Goal: Register for event/course

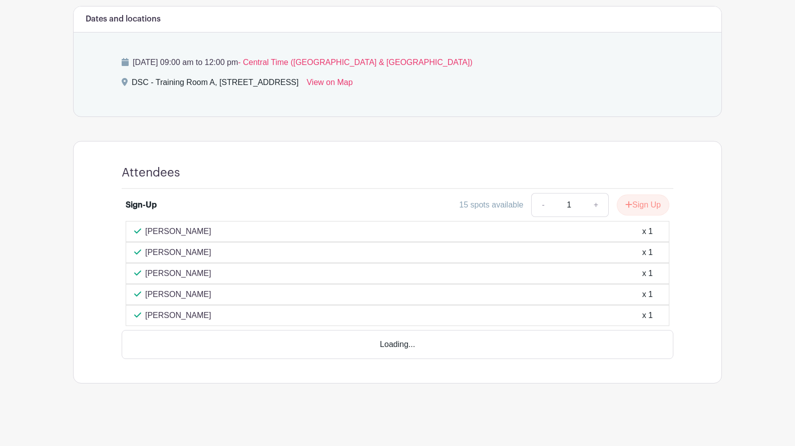
scroll to position [453, 0]
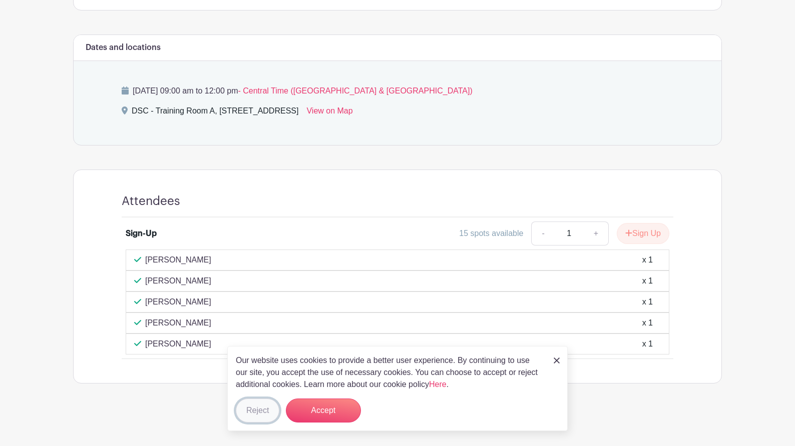
click at [258, 408] on button "Reject" at bounding box center [258, 411] width 44 height 24
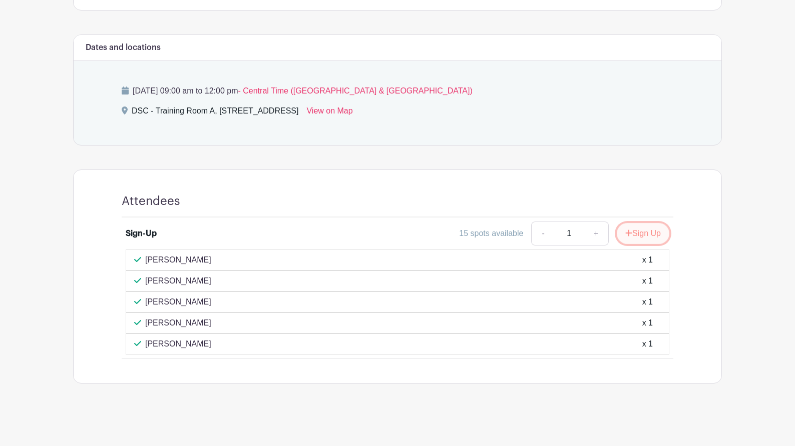
click at [647, 236] on button "Sign Up" at bounding box center [643, 233] width 53 height 21
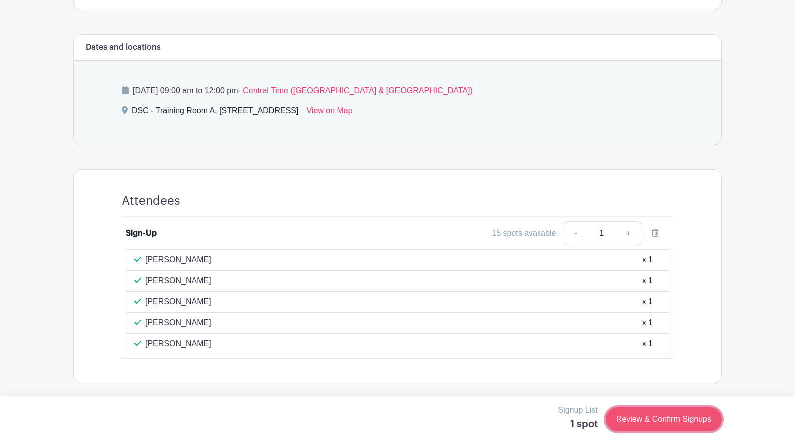
click at [667, 425] on link "Review & Confirm Signups" at bounding box center [664, 420] width 116 height 24
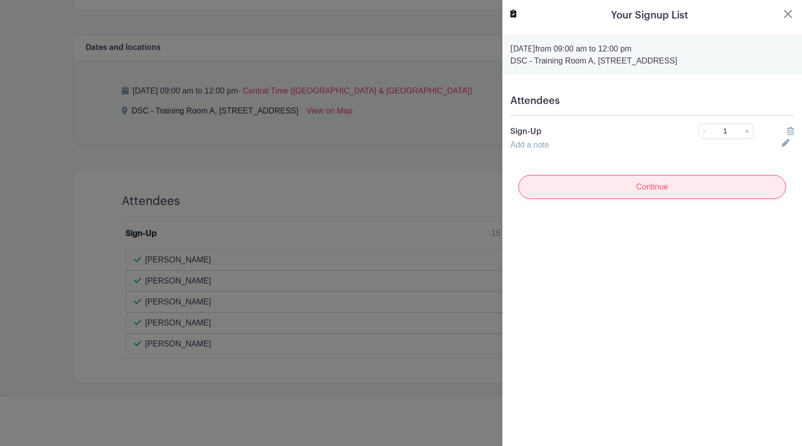
click at [612, 187] on input "Continue" at bounding box center [653, 187] width 268 height 24
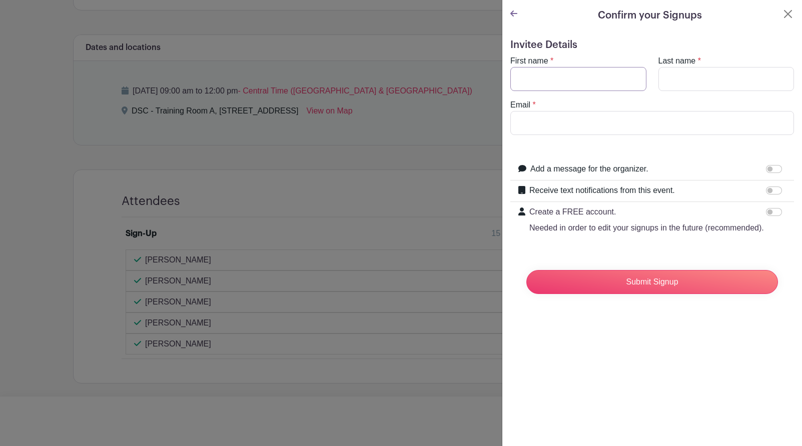
click at [577, 85] on input "First name" at bounding box center [578, 79] width 136 height 24
type input "h"
type input "[PERSON_NAME]"
type input "[PERSON_NAME][EMAIL_ADDRESS][DOMAIN_NAME]"
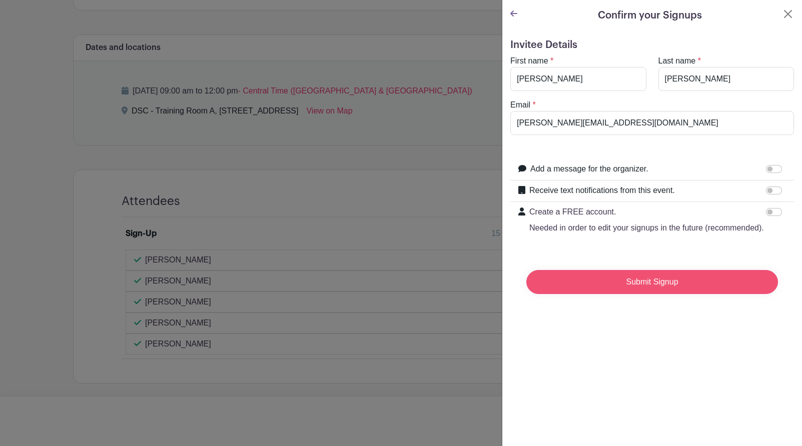
click at [638, 294] on input "Submit Signup" at bounding box center [653, 282] width 252 height 24
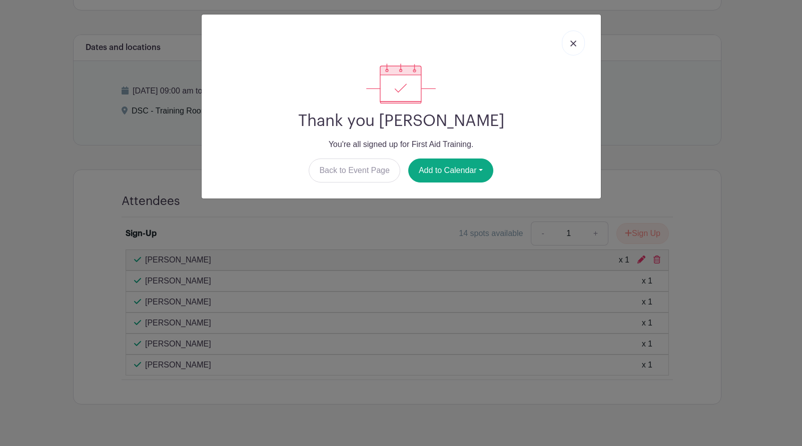
click at [573, 42] on img at bounding box center [574, 44] width 6 height 6
